Goal: Task Accomplishment & Management: Use online tool/utility

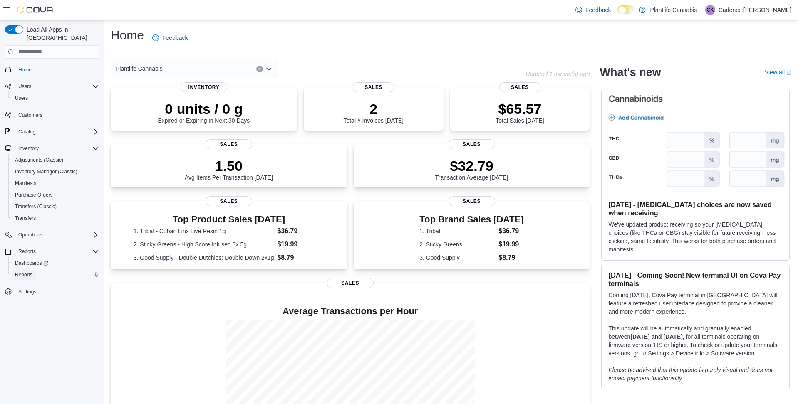
click at [25, 270] on span "Reports" at bounding box center [23, 275] width 17 height 10
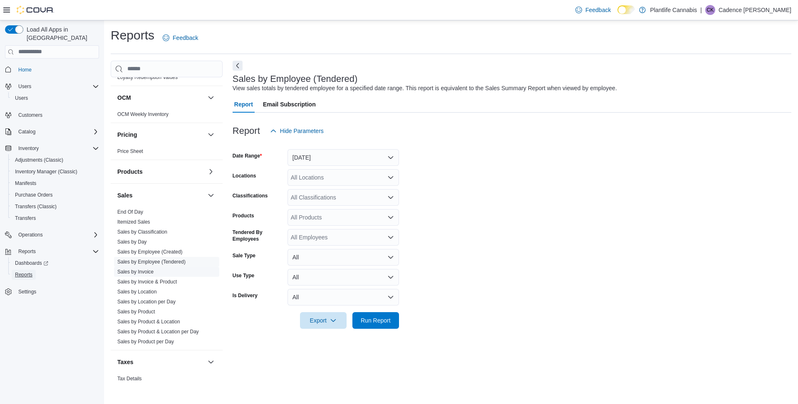
scroll to position [357, 0]
click at [146, 270] on link "Sales by Invoice" at bounding box center [135, 271] width 36 height 6
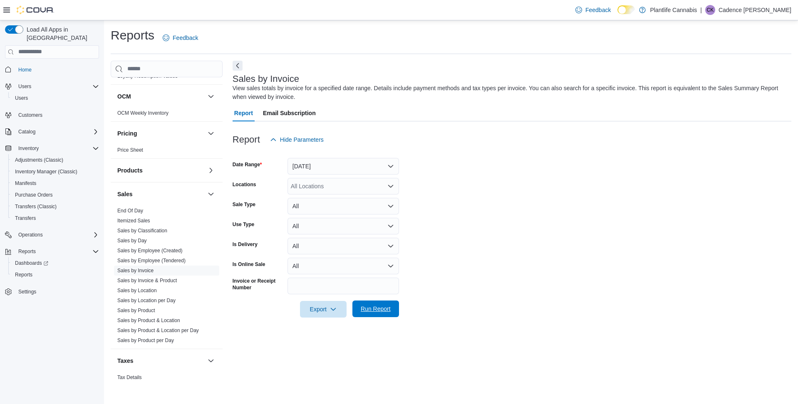
click at [386, 307] on span "Run Report" at bounding box center [376, 309] width 30 height 8
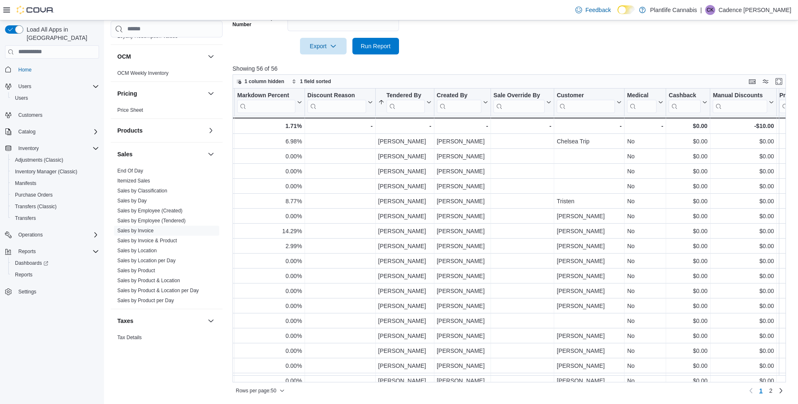
scroll to position [0, 938]
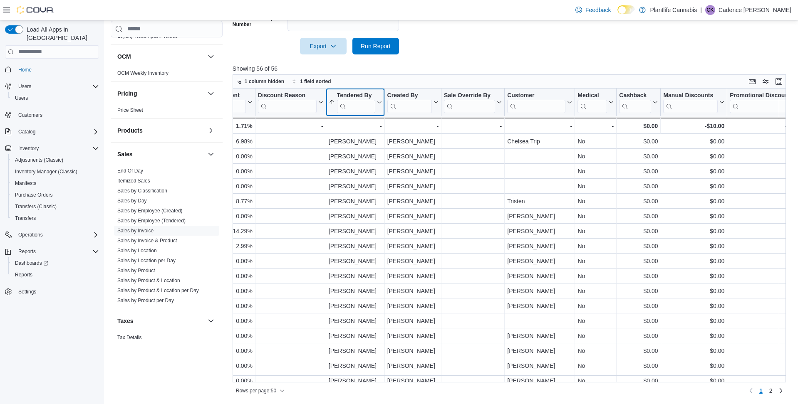
click at [378, 99] on button "Tendered By" at bounding box center [354, 102] width 53 height 21
click at [372, 135] on button "Sort A-Z" at bounding box center [354, 134] width 47 height 10
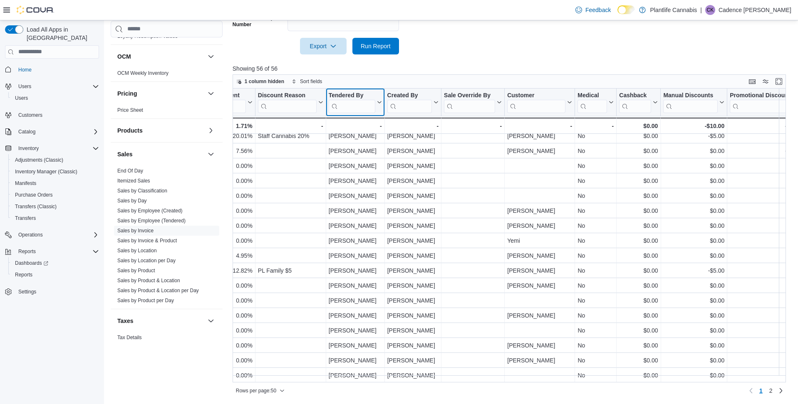
scroll to position [506, 938]
click at [766, 391] on link "2" at bounding box center [771, 390] width 10 height 13
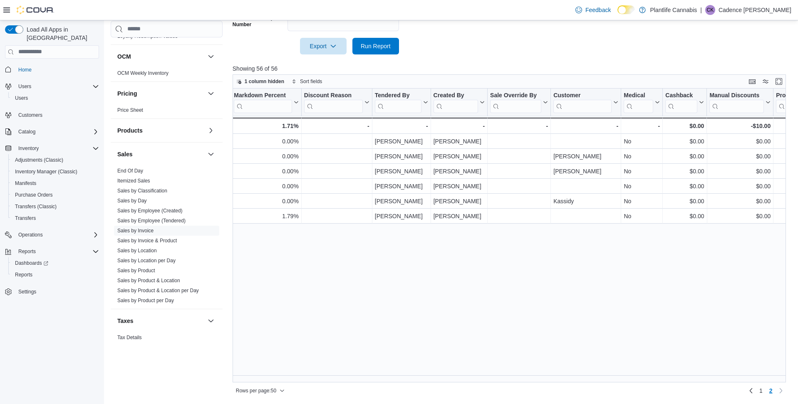
scroll to position [0, 897]
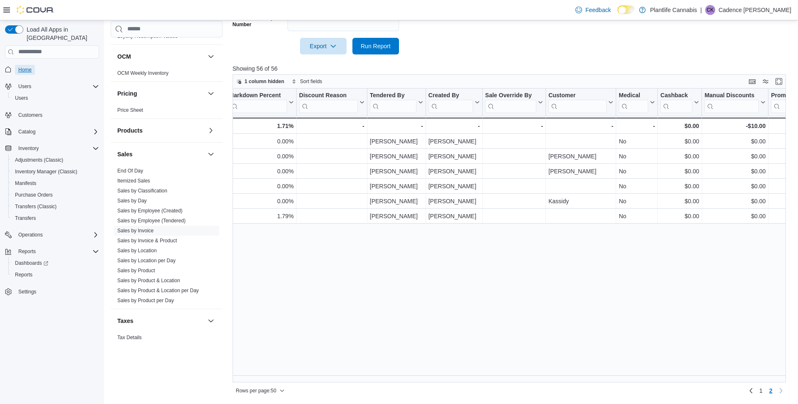
click at [26, 67] on span "Home" at bounding box center [24, 70] width 13 height 7
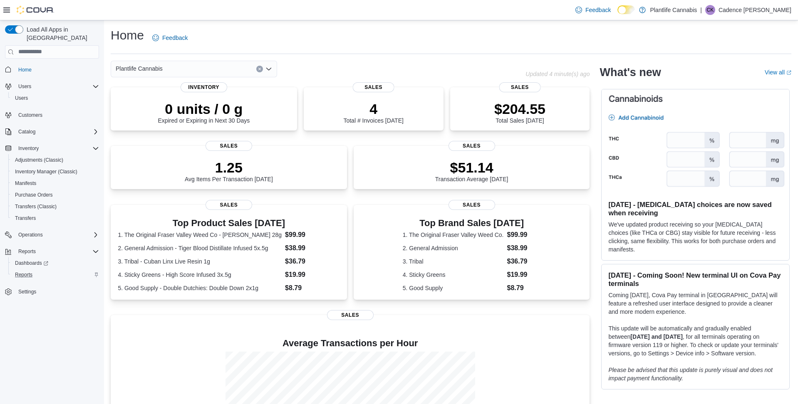
drag, startPoint x: 39, startPoint y: 264, endPoint x: 54, endPoint y: 265, distance: 14.6
click at [39, 270] on div "Reports" at bounding box center [55, 275] width 87 height 10
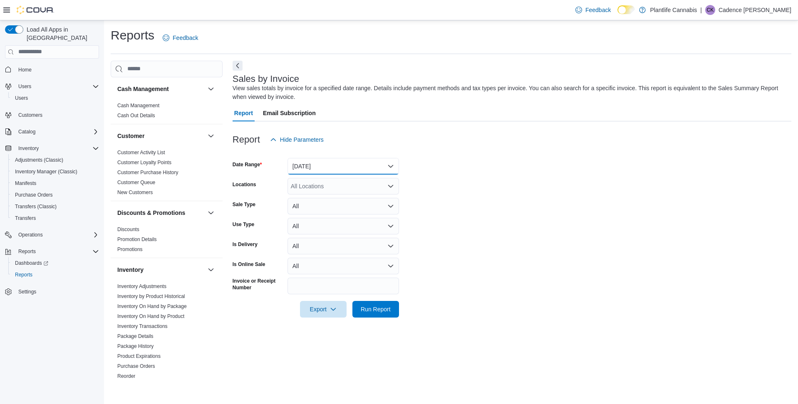
click at [327, 172] on button "[DATE]" at bounding box center [342, 166] width 111 height 17
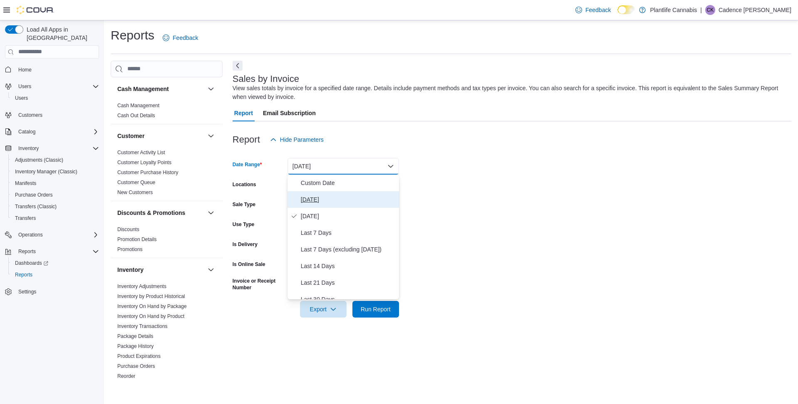
drag, startPoint x: 327, startPoint y: 192, endPoint x: 338, endPoint y: 233, distance: 42.2
click at [327, 192] on button "[DATE]" at bounding box center [342, 199] width 111 height 17
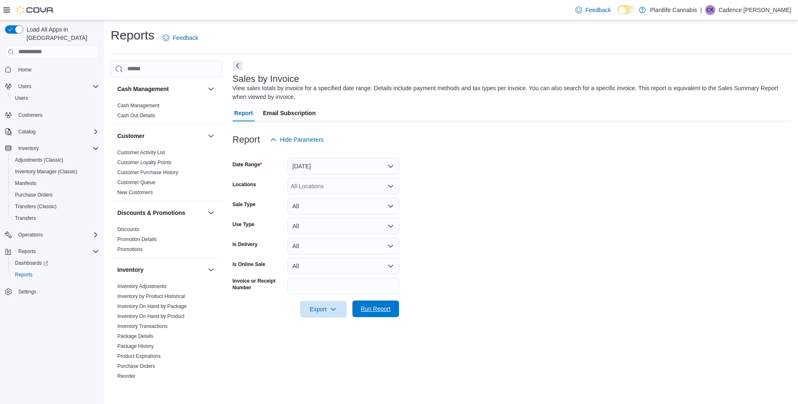
click at [374, 312] on span "Run Report" at bounding box center [376, 309] width 30 height 8
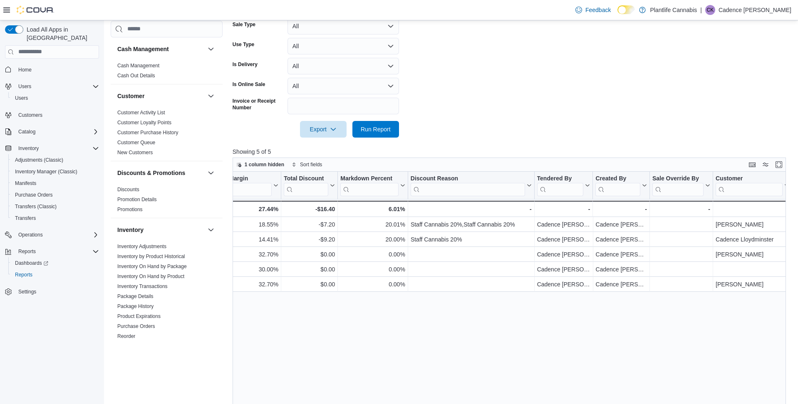
scroll to position [0, 820]
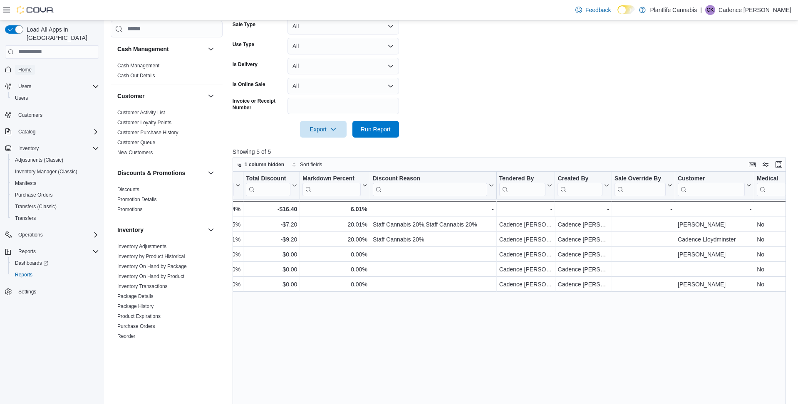
drag, startPoint x: 26, startPoint y: 62, endPoint x: 38, endPoint y: 1, distance: 62.3
click at [26, 67] on span "Home" at bounding box center [24, 70] width 13 height 7
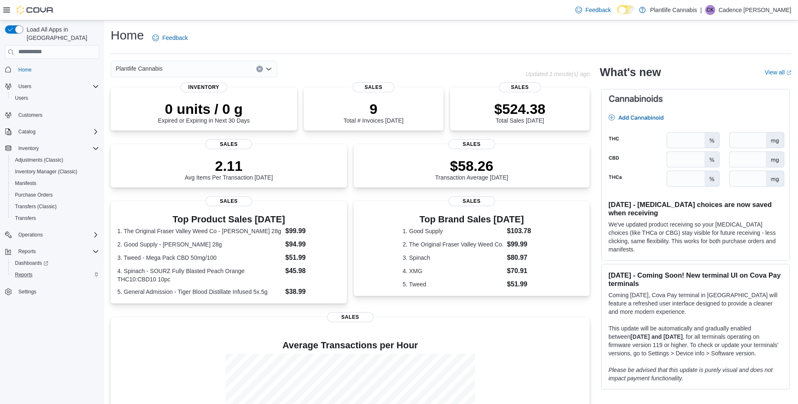
click at [42, 270] on div "Reports" at bounding box center [55, 275] width 87 height 10
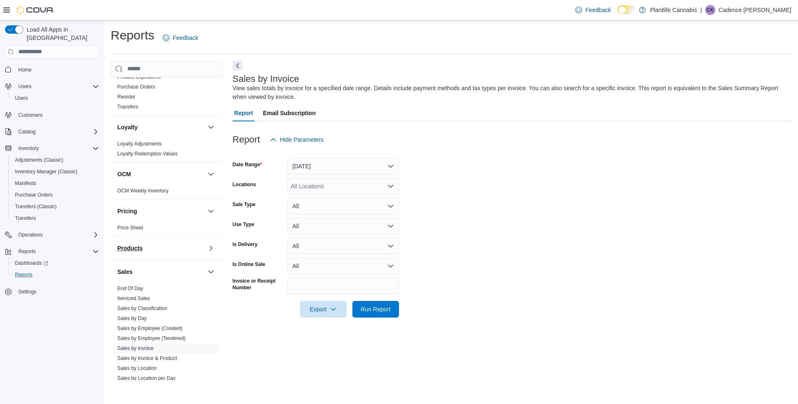
scroll to position [352, 0]
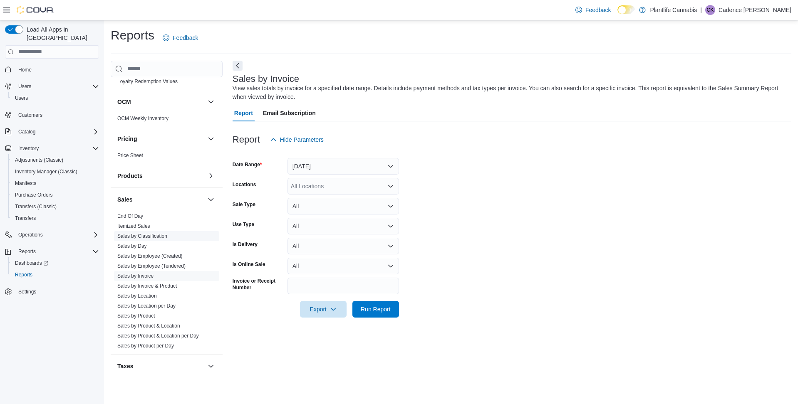
drag, startPoint x: 176, startPoint y: 265, endPoint x: 211, endPoint y: 236, distance: 44.6
click at [176, 265] on link "Sales by Employee (Tendered)" at bounding box center [151, 266] width 68 height 6
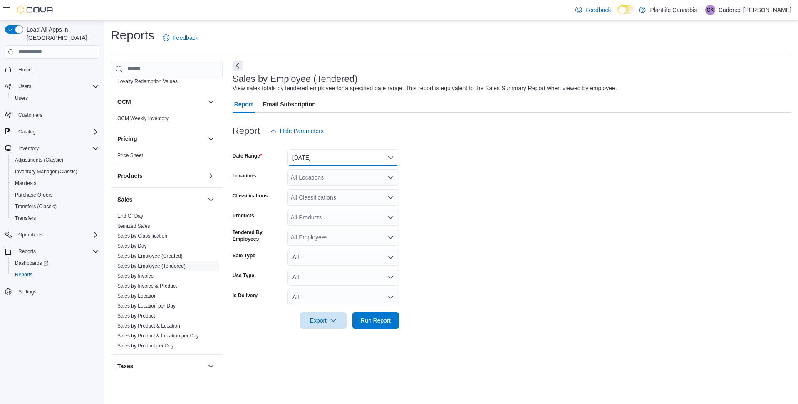
click at [321, 158] on button "[DATE]" at bounding box center [342, 157] width 111 height 17
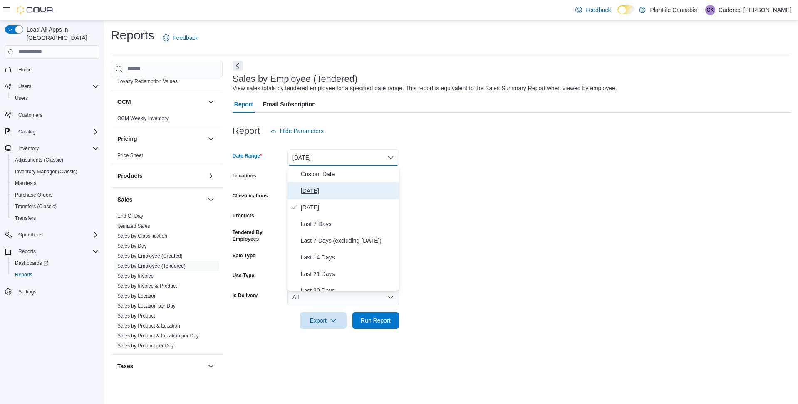
click at [331, 193] on span "[DATE]" at bounding box center [348, 191] width 95 height 10
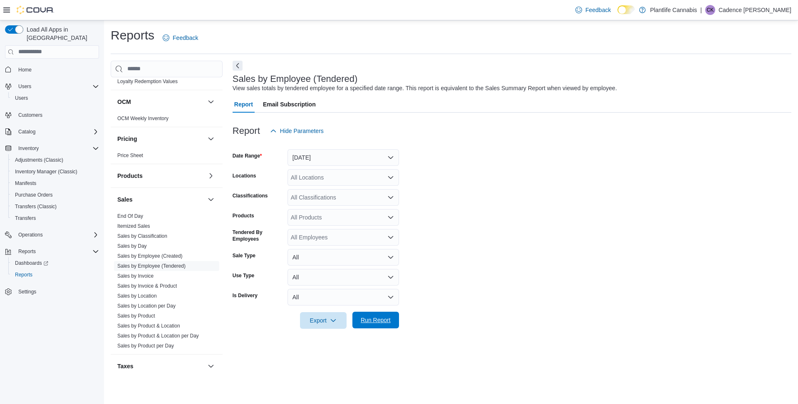
click at [359, 315] on span "Run Report" at bounding box center [375, 320] width 37 height 17
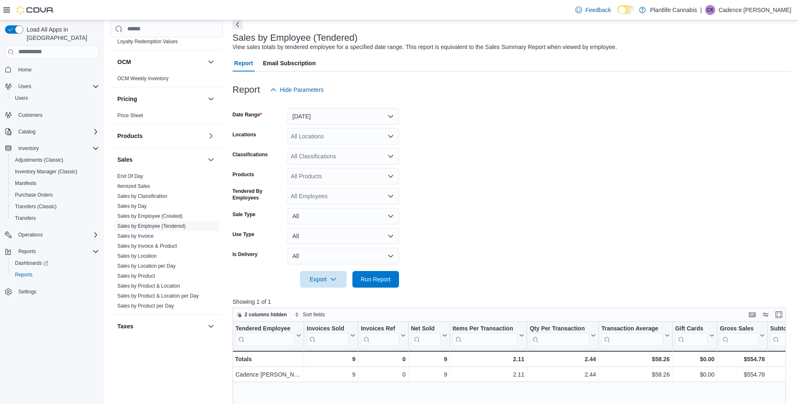
scroll to position [44, 0]
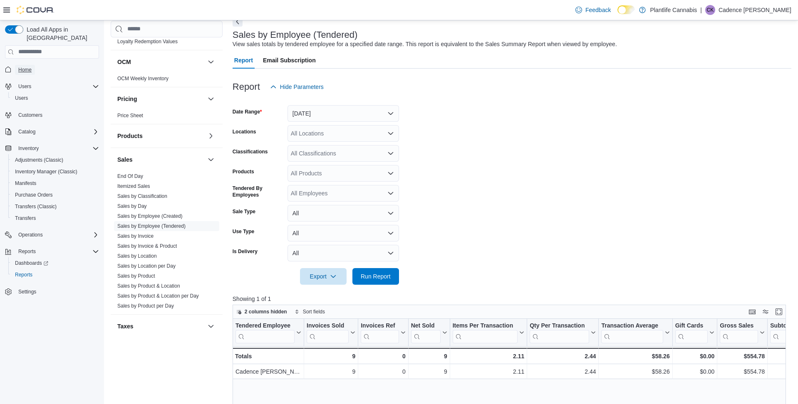
click at [27, 67] on span "Home" at bounding box center [24, 70] width 13 height 7
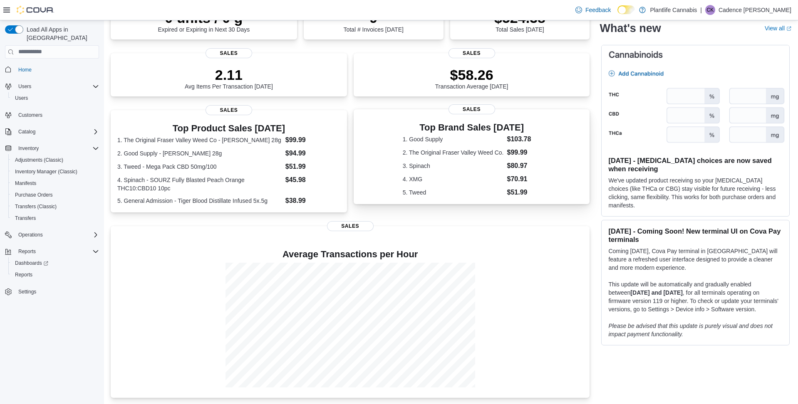
scroll to position [93, 0]
